Goal: Transaction & Acquisition: Purchase product/service

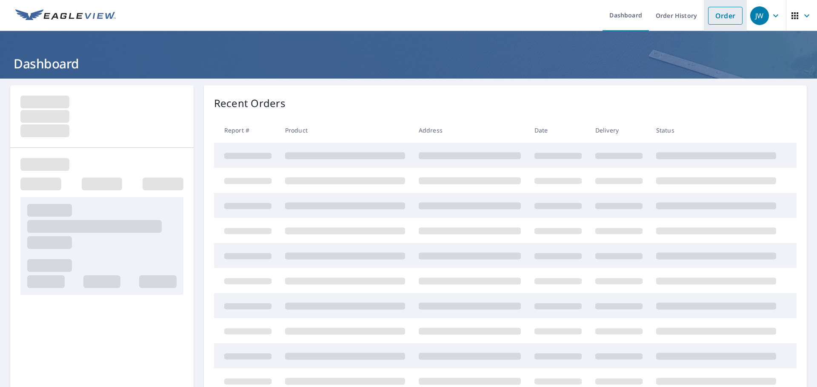
click at [717, 23] on link "Order" at bounding box center [725, 16] width 34 height 18
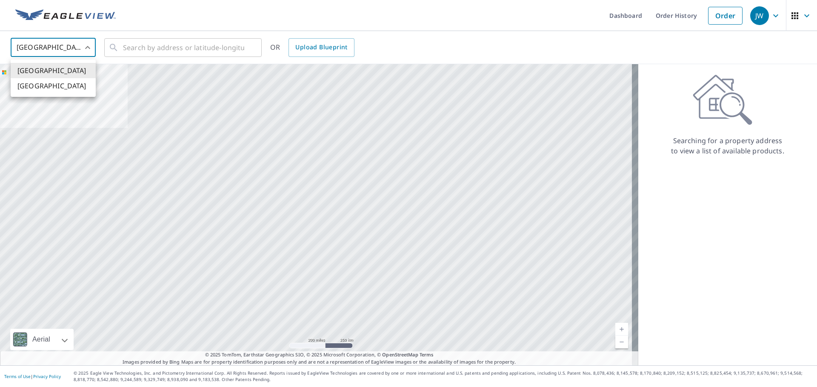
click at [26, 50] on body "JW JW Dashboard Order History Order JW United States US ​ ​ OR Upload Blueprint…" at bounding box center [408, 193] width 817 height 387
drag, startPoint x: 59, startPoint y: 86, endPoint x: 83, endPoint y: 72, distance: 27.6
click at [60, 86] on li "[GEOGRAPHIC_DATA]" at bounding box center [53, 85] width 85 height 15
type input "CA"
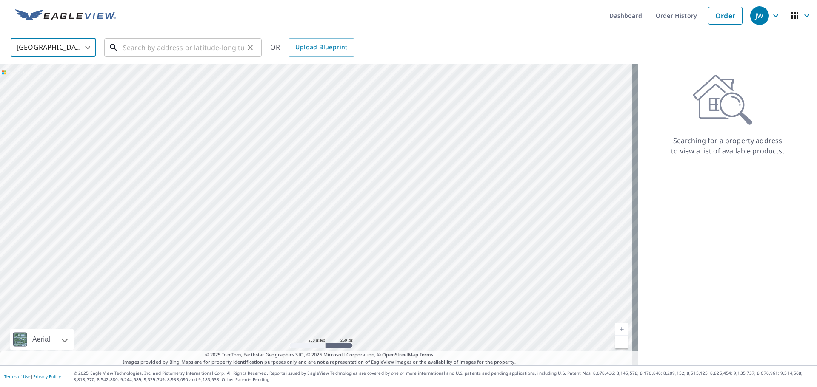
click at [157, 47] on input "text" at bounding box center [183, 48] width 121 height 24
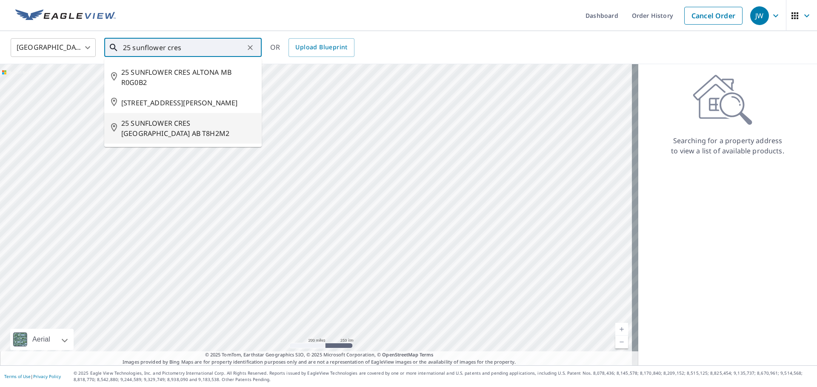
click at [237, 138] on span "25 SUNFLOWER CRES [GEOGRAPHIC_DATA] AB T8H2M2" at bounding box center [188, 128] width 134 height 20
type input "25 SUNFLOWER CRES [GEOGRAPHIC_DATA] AB T8H2M2"
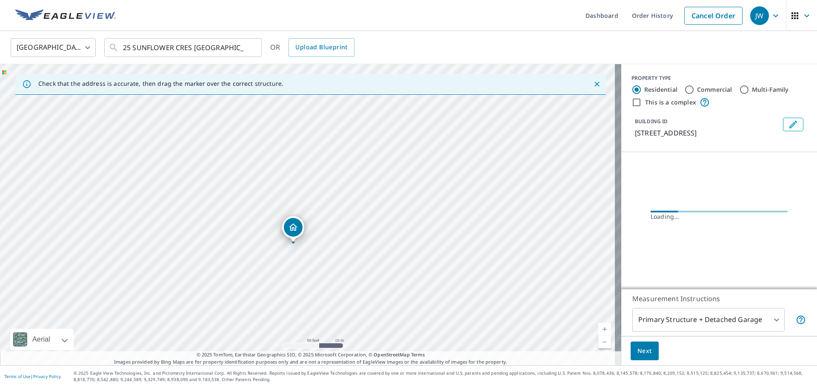
drag, startPoint x: 324, startPoint y: 217, endPoint x: 296, endPoint y: 232, distance: 31.2
click at [683, 315] on body "JW JW Dashboard Order History Cancel Order JW Canada CA ​ 25 SUNFLOWER CRES [GE…" at bounding box center [408, 193] width 817 height 387
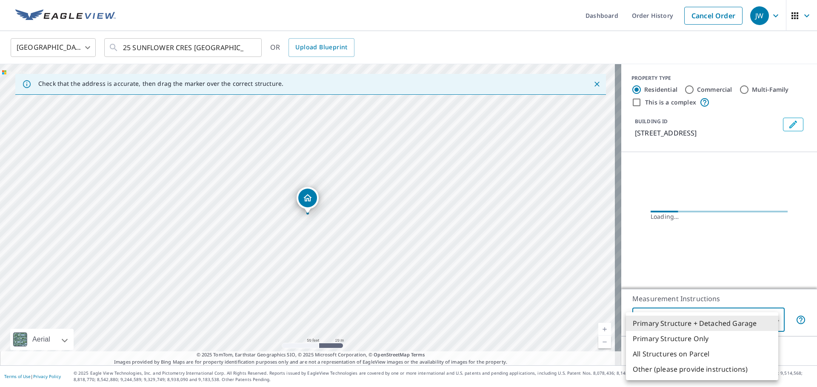
click at [675, 345] on li "Primary Structure Only" at bounding box center [702, 338] width 152 height 15
type input "2"
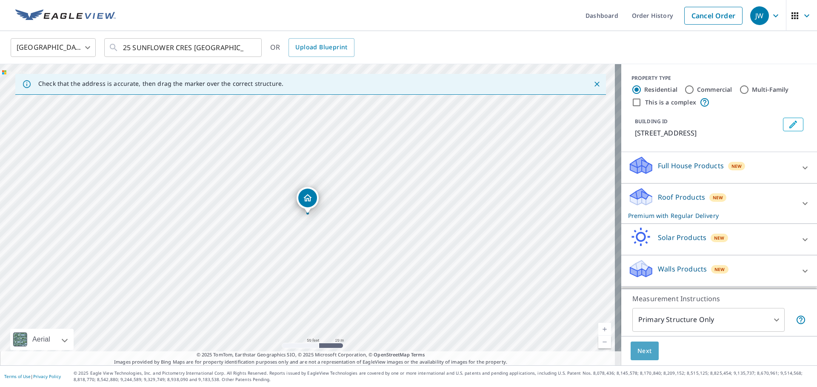
click at [637, 353] on span "Next" at bounding box center [644, 351] width 14 height 11
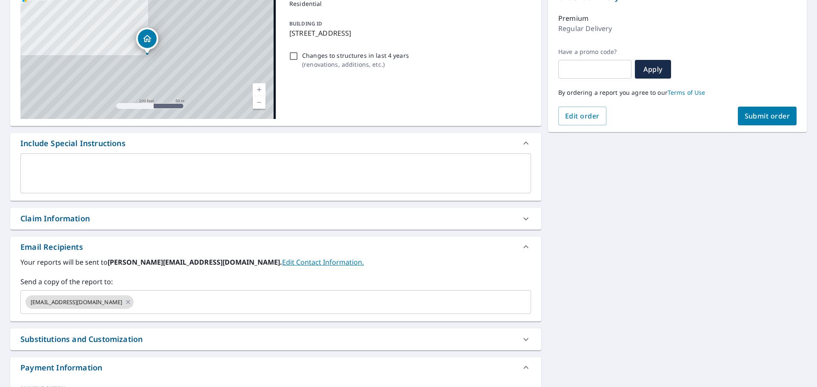
scroll to position [128, 0]
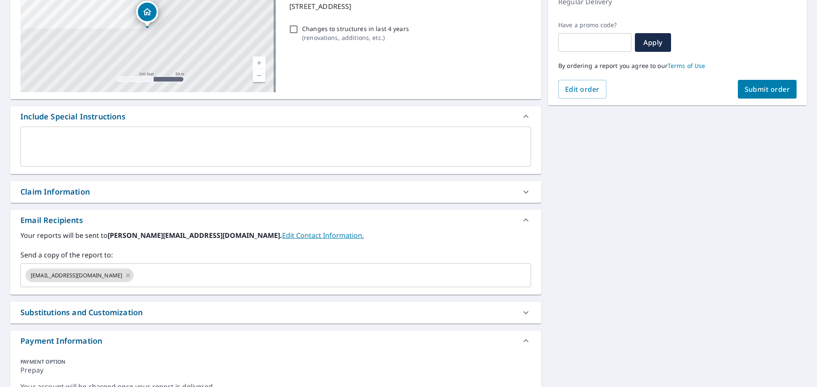
click at [77, 193] on div "Claim Information" at bounding box center [54, 191] width 69 height 11
checkbox input "true"
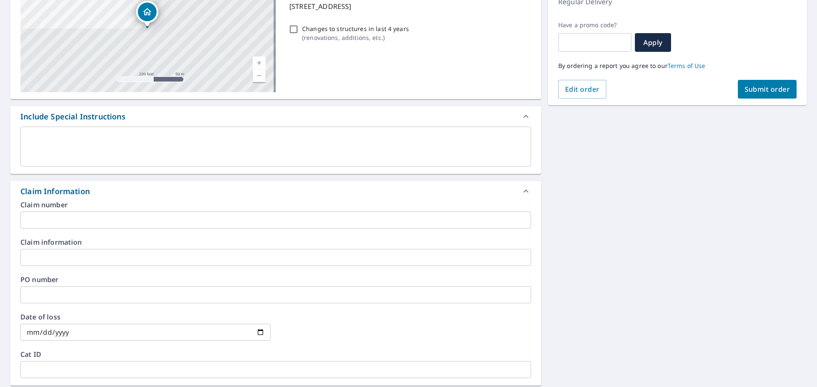
click at [59, 218] on input "text" at bounding box center [275, 220] width 510 height 17
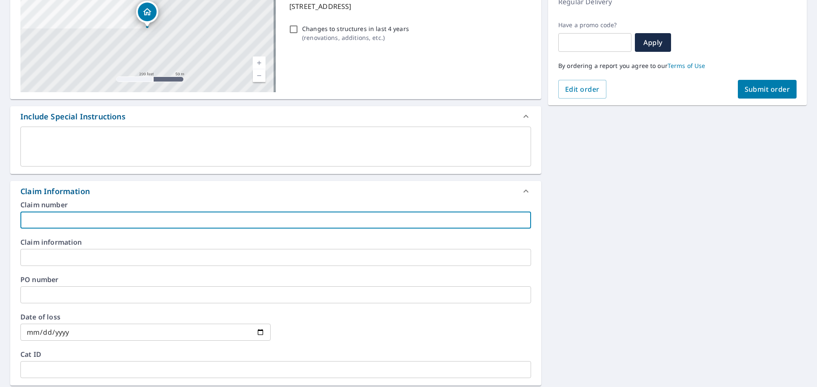
type input "2"
checkbox input "true"
type input "28"
checkbox input "true"
type input "282"
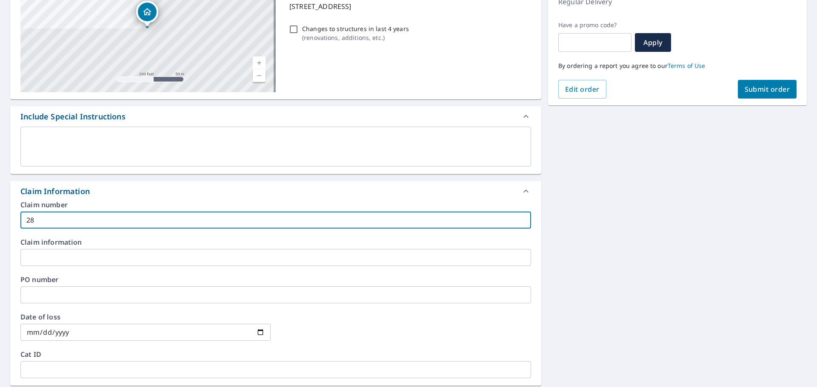
checkbox input "true"
type input "2827"
checkbox input "true"
type input "28277"
checkbox input "true"
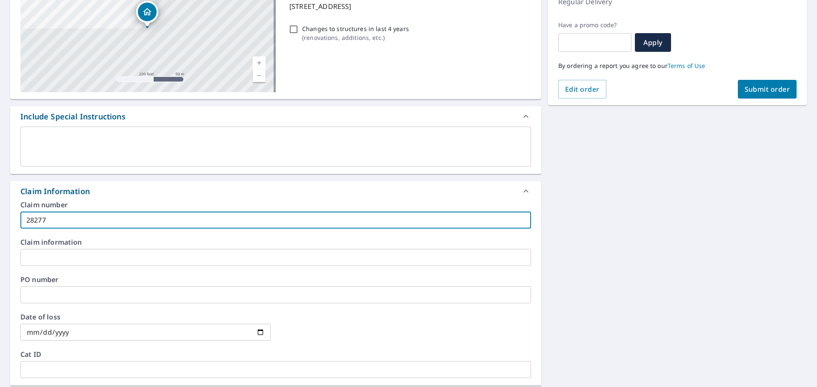
type input "28277"
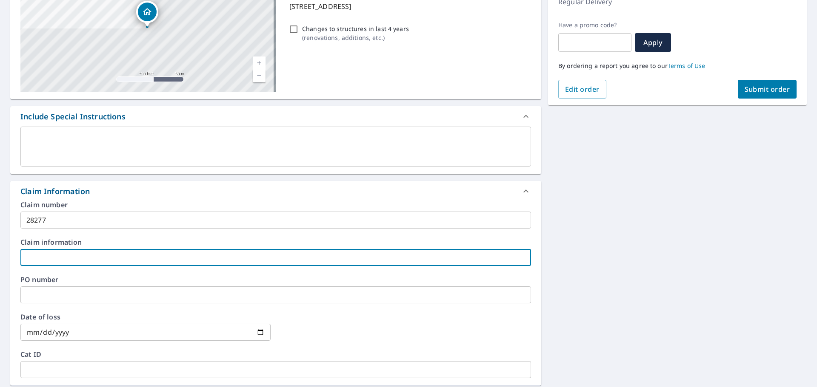
click at [44, 258] on input "text" at bounding box center [275, 257] width 510 height 17
type input "S"
checkbox input "true"
type input "Su"
checkbox input "true"
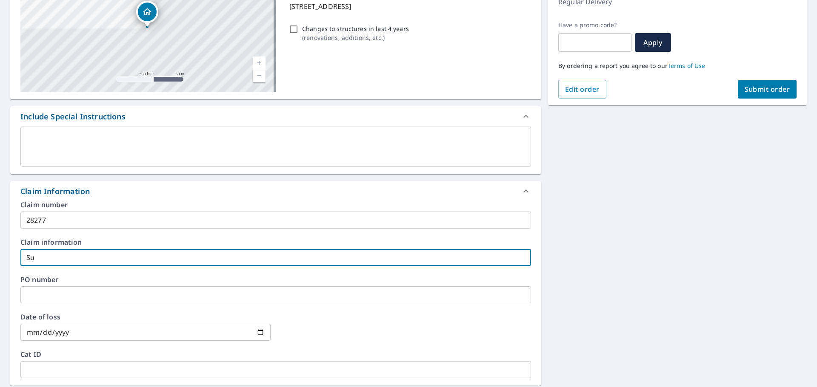
type input "Sul"
checkbox input "true"
type input "Sull"
checkbox input "true"
type input "Sulli"
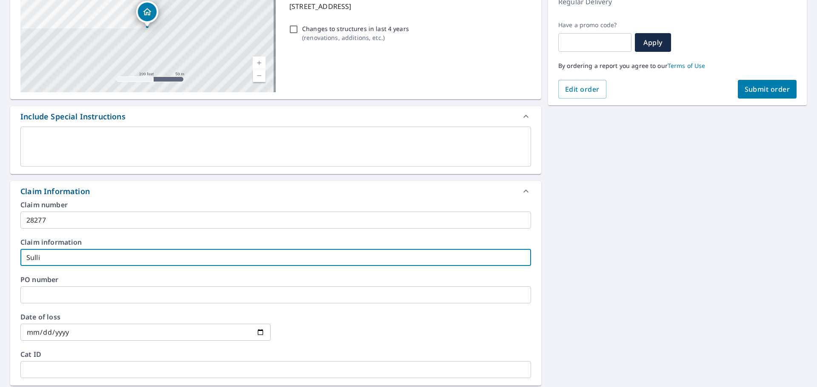
checkbox input "true"
type input "Sulliv"
checkbox input "true"
type input "Sulliva"
checkbox input "true"
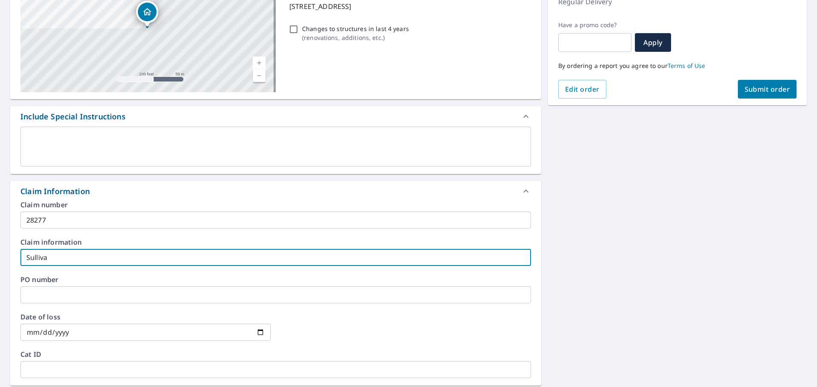
type input "[PERSON_NAME]"
checkbox input "true"
type input "[PERSON_NAME]"
click at [754, 96] on button "Submit order" at bounding box center [766, 89] width 59 height 19
checkbox input "true"
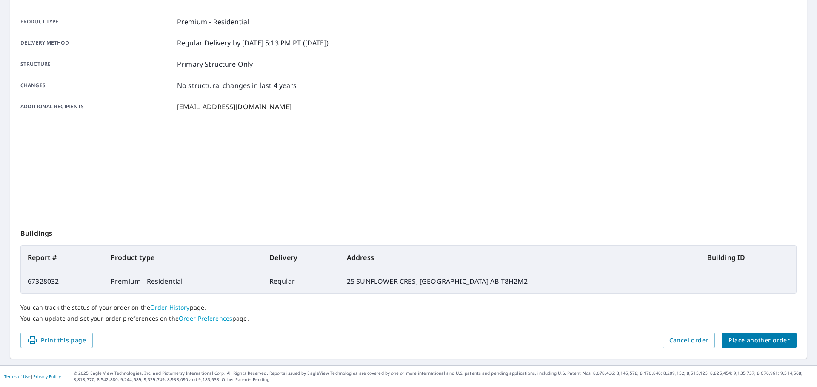
scroll to position [113, 0]
